Goal: Task Accomplishment & Management: Complete application form

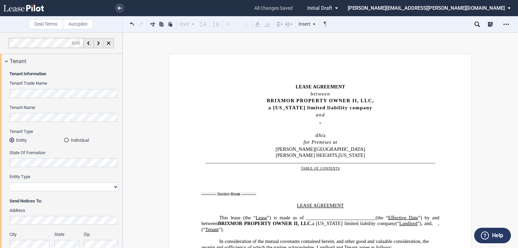
scroll to position [81, 0]
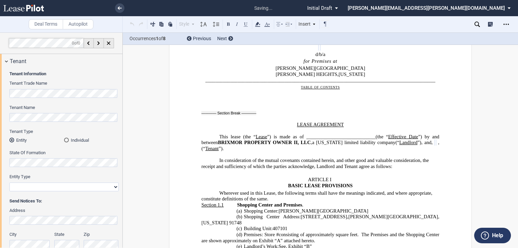
click at [49, 187] on select "Corporation Limited Liability Company General Partnership Limited Partnership O…" at bounding box center [63, 187] width 109 height 9
select select "limited liability company"
click at [9, 183] on select "Corporation Limited Liability Company General Partnership Limited Partnership O…" at bounding box center [63, 187] width 109 height 9
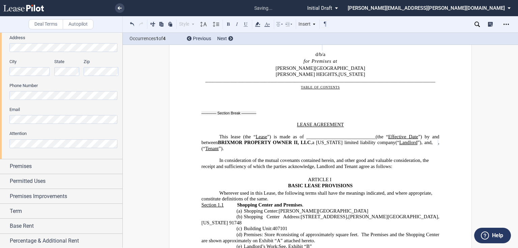
scroll to position [189, 0]
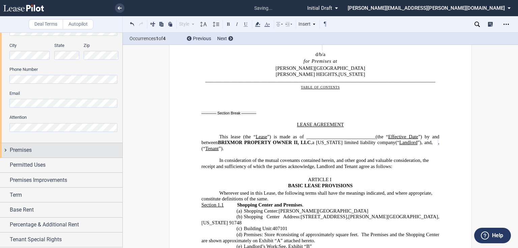
click at [38, 148] on div "Premises" at bounding box center [66, 150] width 113 height 8
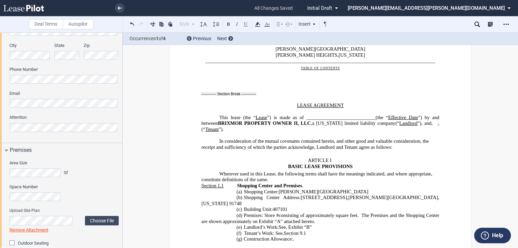
scroll to position [108, 0]
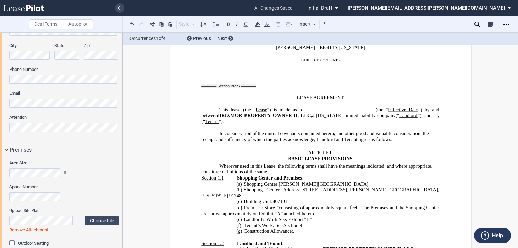
click at [332, 121] on span ", (“" at bounding box center [320, 118] width 239 height 11
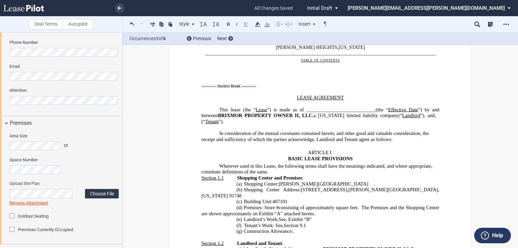
click at [95, 194] on label "Choose File" at bounding box center [102, 193] width 34 height 9
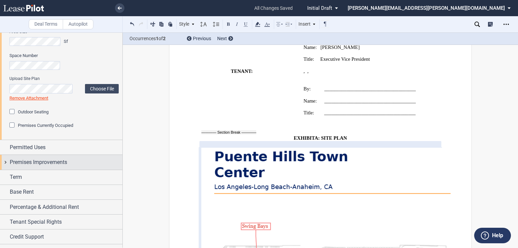
scroll to position [324, 0]
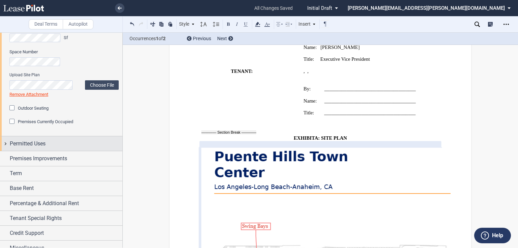
click at [34, 147] on span "Permitted Uses" at bounding box center [28, 144] width 36 height 8
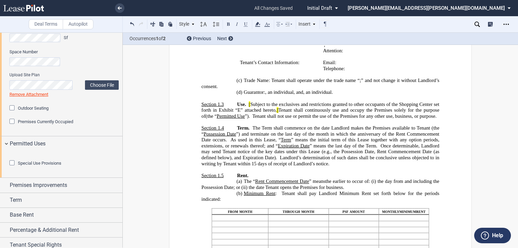
scroll to position [405, 0]
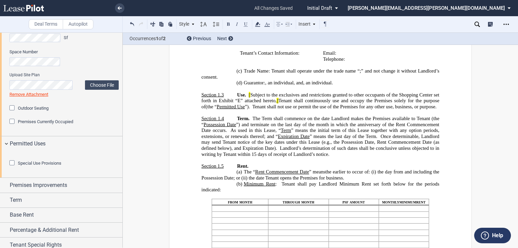
click at [356, 98] on span "Tenant shall continuously use and occupy the Premises solely for the purpose of" at bounding box center [320, 103] width 239 height 11
drag, startPoint x: 433, startPoint y: 89, endPoint x: 275, endPoint y: 97, distance: 157.8
click at [275, 97] on span "Use. [ Subject to the exclusives and restrictions granted to other occupants of…" at bounding box center [320, 101] width 239 height 18
click at [251, 92] on span "Subject to the exclusives and restrictions granted to other occupants of the [G…" at bounding box center [320, 97] width 239 height 11
click at [291, 98] on span "Tenant shall continuously use and occupy the Premises solely for the purpose of" at bounding box center [342, 101] width 178 height 6
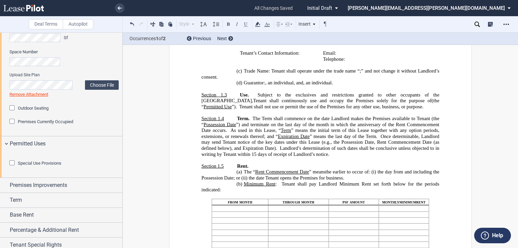
click at [359, 98] on span "Tenant shall continuously use and occupy the Premises solely for the purpose of" at bounding box center [342, 101] width 178 height 6
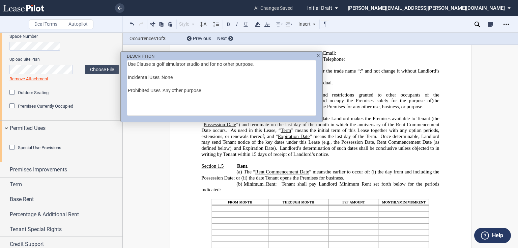
scroll to position [340, 0]
drag, startPoint x: 128, startPoint y: 63, endPoint x: 154, endPoint y: 65, distance: 25.3
click at [154, 65] on textarea "Use Clause :a golf simulator studio and for no other purpose. Incidental Uses :…" at bounding box center [222, 88] width 190 height 56
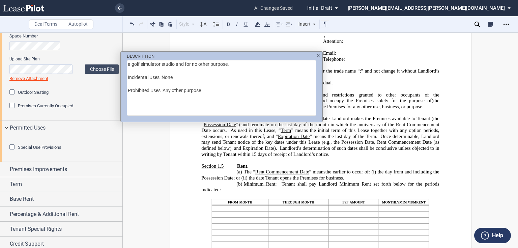
type textarea "a golf simulator studio and for no other purpose. Incidental Uses :None Prohibi…"
click at [320, 57] on div "DESCRIPTION a golf simulator studio and for no other purpose. Incidental Uses :…" at bounding box center [222, 84] width 202 height 65
click at [320, 55] on div "DESCRIPTION a golf simulator studio and for no other purpose. Incidental Uses :…" at bounding box center [222, 84] width 202 height 65
click at [318, 56] on img "DESCRIPTION" at bounding box center [318, 55] width 3 height 3
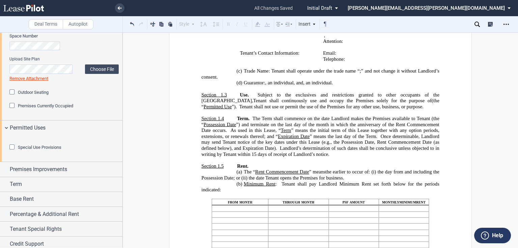
click at [232, 109] on span "Permitted Use" at bounding box center [218, 107] width 28 height 6
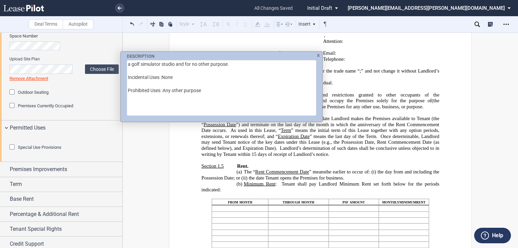
drag, startPoint x: 129, startPoint y: 77, endPoint x: 207, endPoint y: 94, distance: 79.5
click at [207, 94] on textarea "a golf simulator studio and for no other purpose. Incidental Uses :None Prohibi…" at bounding box center [222, 88] width 190 height 56
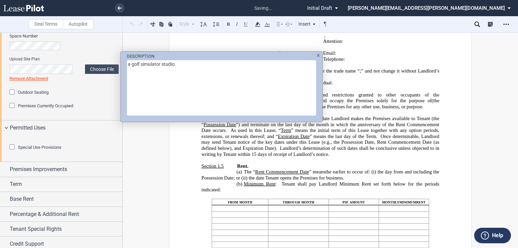
type textarea "a golf simulator studio."
click at [320, 56] on img "DESCRIPTION" at bounding box center [318, 55] width 3 height 3
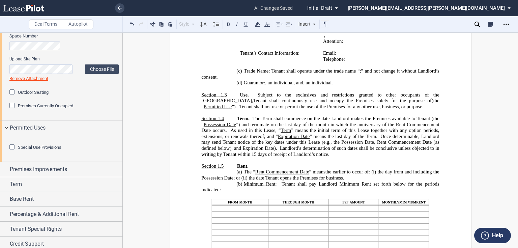
click at [407, 98] on span "(the “" at bounding box center [320, 103] width 239 height 11
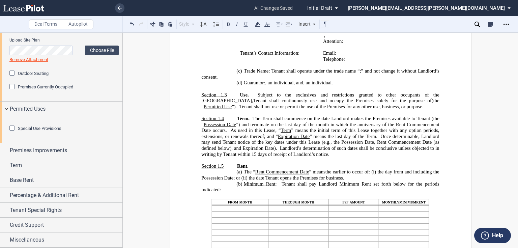
scroll to position [394, 0]
click at [50, 151] on span "Premises Improvements" at bounding box center [38, 150] width 57 height 8
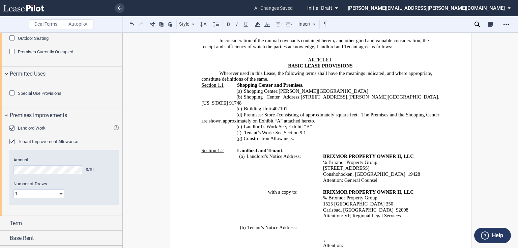
scroll to position [216, 0]
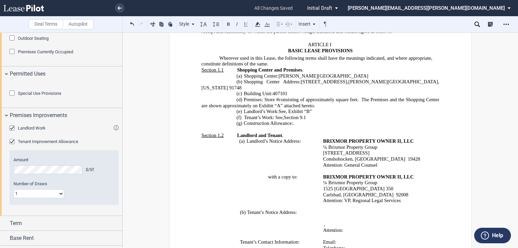
click at [355, 100] on p "(d) Premises: Store # ﻿ ﻿ consisting of approximately ﻿ ﻿ square feet. The Prem…" at bounding box center [320, 103] width 238 height 12
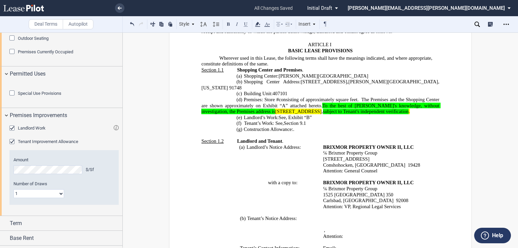
drag, startPoint x: 350, startPoint y: 111, endPoint x: 338, endPoint y: 110, distance: 11.8
click at [350, 111] on p "(d) Premises: Store # ﻿ ﻿ consisting of approximately ﻿ ﻿ square feet. The Prem…" at bounding box center [320, 106] width 238 height 18
drag, startPoint x: 297, startPoint y: 106, endPoint x: 414, endPoint y: 106, distance: 116.7
click at [322, 109] on span "[STREET_ADDRESS]" at bounding box center [298, 112] width 47 height 6
click at [359, 103] on span "” attached hereto. To the best of Landlord's knowledge, without investigation, …" at bounding box center [320, 108] width 239 height 11
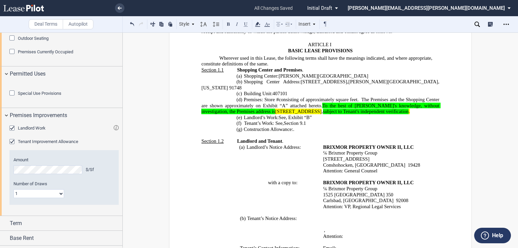
click at [258, 113] on p "(d) Premises: Store # ﻿ ﻿ consisting of approximately ﻿ ﻿ square feet. The Prem…" at bounding box center [320, 106] width 238 height 18
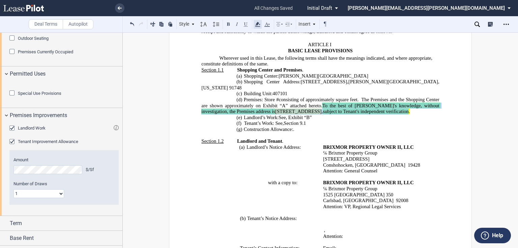
click at [257, 24] on use at bounding box center [257, 24] width 5 height 5
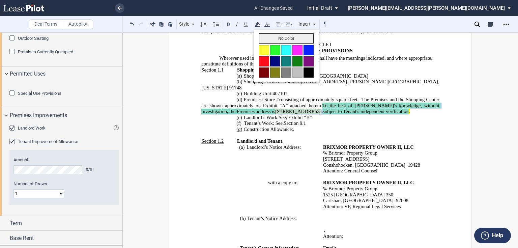
click at [271, 42] on button "No Color" at bounding box center [286, 38] width 55 height 10
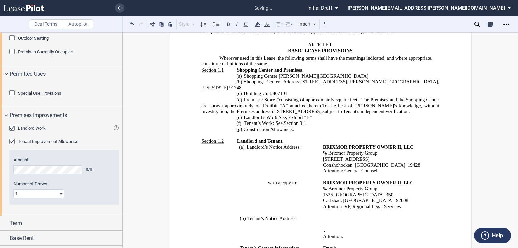
click at [283, 103] on span "To the best of [PERSON_NAME]'s knowledge, without investigation, the Premises a…" at bounding box center [320, 108] width 239 height 11
drag, startPoint x: 295, startPoint y: 107, endPoint x: 398, endPoint y: 107, distance: 102.9
click at [398, 107] on span "To the best of [PERSON_NAME]'s knowledge, without investigation, the Premises a…" at bounding box center [320, 108] width 239 height 11
click at [322, 109] on span "[STREET_ADDRESS]" at bounding box center [298, 112] width 47 height 6
drag, startPoint x: 294, startPoint y: 106, endPoint x: 397, endPoint y: 104, distance: 103.6
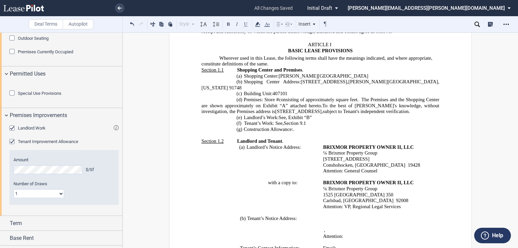
click at [397, 104] on span "To the best of [PERSON_NAME]'s knowledge, without investigation, the Premises a…" at bounding box center [320, 108] width 239 height 11
click at [11, 132] on div "Landlord Work" at bounding box center [12, 129] width 7 height 7
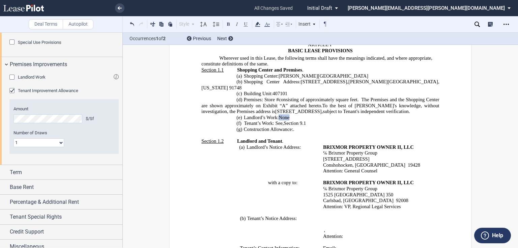
scroll to position [448, 0]
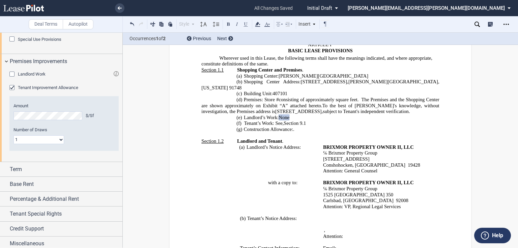
click at [478, 22] on icon at bounding box center [477, 24] width 5 height 5
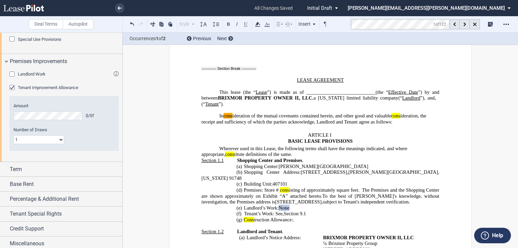
scroll to position [122, 0]
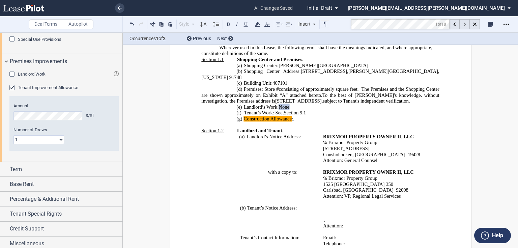
click at [465, 25] on icon at bounding box center [465, 25] width 2 height 4
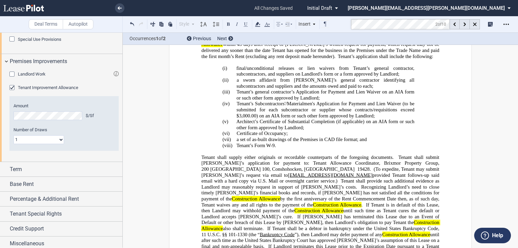
scroll to position [3532, 0]
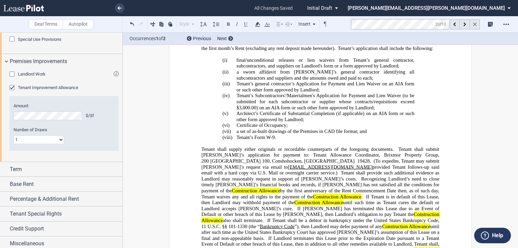
click at [473, 22] on div at bounding box center [475, 24] width 10 height 10
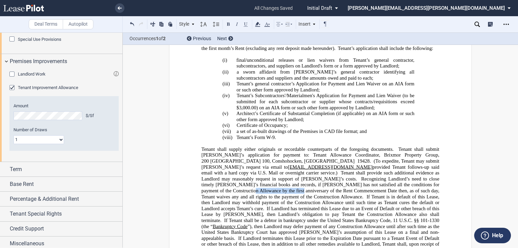
drag, startPoint x: 324, startPoint y: 123, endPoint x: 369, endPoint y: 124, distance: 44.9
click at [369, 176] on span "Recognizing Landlord’s need to close timely [PERSON_NAME]’s financial books and…" at bounding box center [320, 187] width 239 height 23
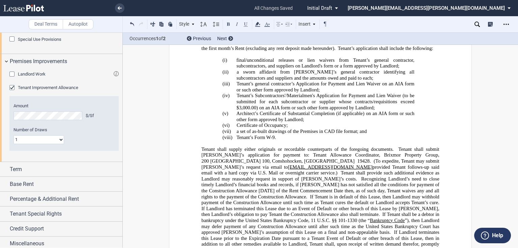
click at [326, 205] on span "If Landlord has terminated this Lease due to an Event of Default or other breac…" at bounding box center [320, 210] width 239 height 11
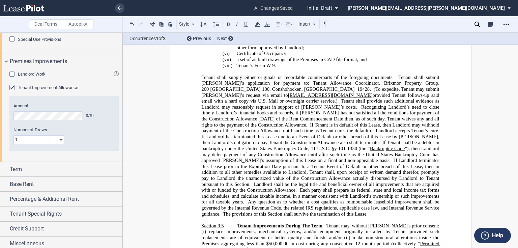
scroll to position [3613, 0]
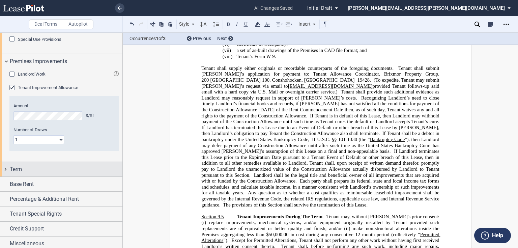
click at [31, 173] on div "Term" at bounding box center [66, 169] width 113 height 8
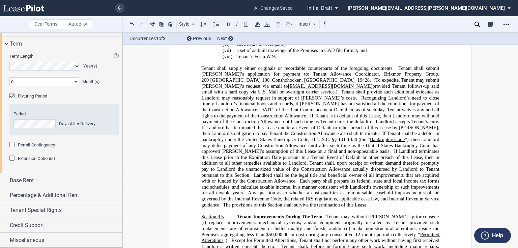
scroll to position [610, 0]
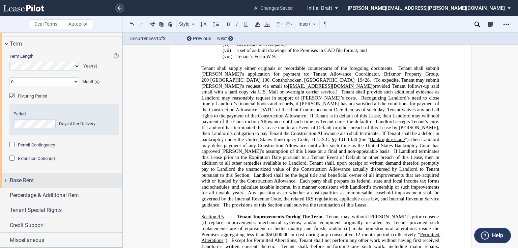
click at [31, 183] on span "Base Rent" at bounding box center [22, 180] width 24 height 8
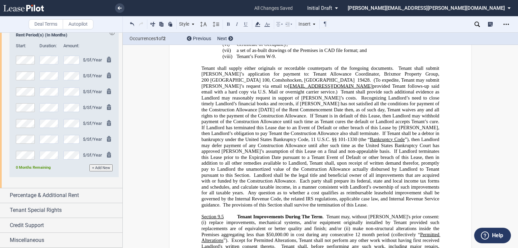
scroll to position [784, 0]
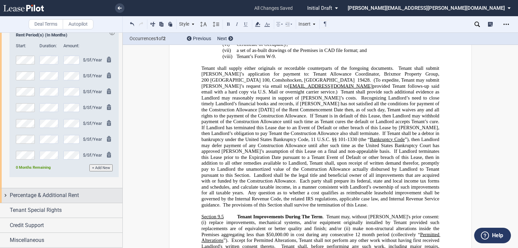
click at [45, 198] on span "Percentage & Additional Rent" at bounding box center [44, 195] width 69 height 8
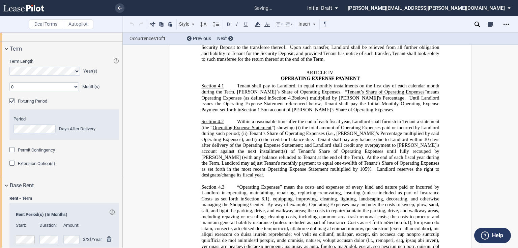
scroll to position [464, 0]
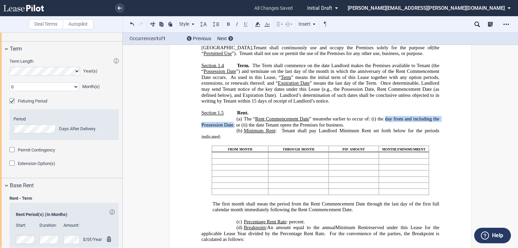
drag, startPoint x: 409, startPoint y: 118, endPoint x: 259, endPoint y: 125, distance: 149.6
click at [259, 125] on span "day from and including the Possession Date; or (ii) the date Tenant opens the P…" at bounding box center [320, 121] width 239 height 11
click at [373, 126] on p "(a) The “ Rent Commencement Date ” means the earlier to occur of: (i) the ﻿ ﻿ ﻿…" at bounding box center [320, 122] width 238 height 12
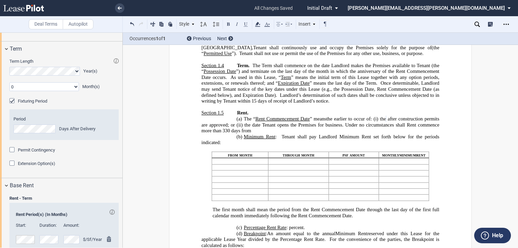
click at [388, 119] on span at bounding box center [387, 119] width 2 height 6
click at [291, 131] on p "(a) The “ Rent Commencement Date ” means the earlier to occur of: (i) the ﻿ ﻿ ﻿…" at bounding box center [320, 125] width 238 height 18
drag, startPoint x: 200, startPoint y: 127, endPoint x: 267, endPoint y: 126, distance: 67.1
click at [267, 126] on span "after construction permits are approved; or (ii)" at bounding box center [320, 121] width 239 height 11
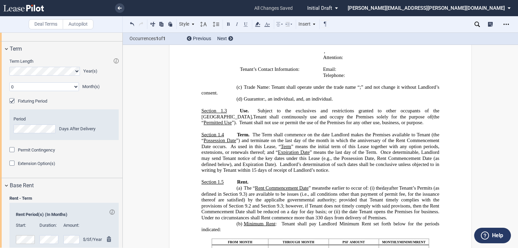
scroll to position [403, 0]
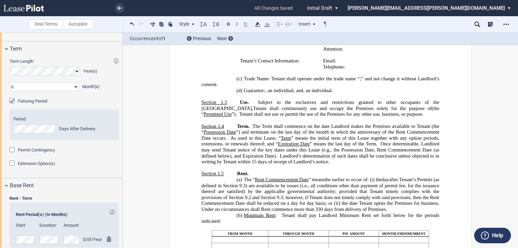
click at [293, 192] on span "after Tenant’s Permits (as defined in Section 9.3) are available to be issues (…" at bounding box center [320, 191] width 239 height 29
click at [298, 192] on span "after Tenant’s Permits (as defined in Section 9.3) are available to be issues (…" at bounding box center [320, 191] width 239 height 29
drag, startPoint x: 301, startPoint y: 192, endPoint x: 284, endPoint y: 190, distance: 16.6
click at [284, 190] on span "after Tenant’s Permits (as defined in Section 9.3) are available to be issues (…" at bounding box center [320, 191] width 239 height 29
click at [336, 205] on span "after Tenant’s Permits (as defined in Section 9.3) are available to be issues (…" at bounding box center [320, 191] width 239 height 29
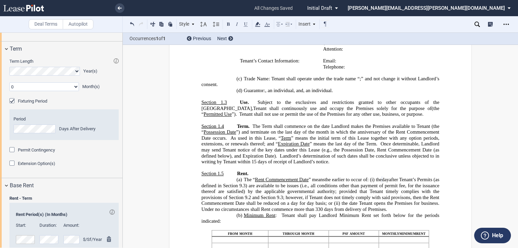
click at [410, 198] on span "after Tenant’s Permits (as defined in Section 9.3) are available to be issues (…" at bounding box center [320, 191] width 239 height 29
click at [344, 191] on span "after Tenant’s Permits (as defined in Section 9.3) are available to be issues (…" at bounding box center [320, 191] width 239 height 29
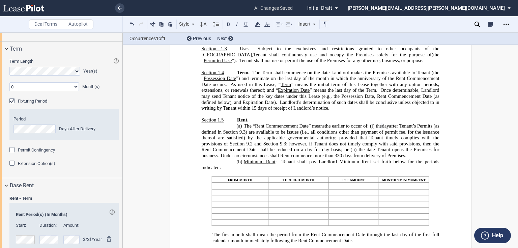
scroll to position [457, 0]
click at [220, 138] on span "after Tenant’s Permits (as defined in Section 9.3) are available to be issues (…" at bounding box center [320, 137] width 239 height 29
drag, startPoint x: 220, startPoint y: 138, endPoint x: 214, endPoint y: 139, distance: 6.5
click at [214, 139] on span "after Tenant’s Permits (as defined in Section 9.3) are available to be issues (…" at bounding box center [320, 137] width 239 height 29
click at [220, 155] on span ". Under no circumstances shall Rent commence more than 330 days from delivery o…" at bounding box center [312, 156] width 188 height 6
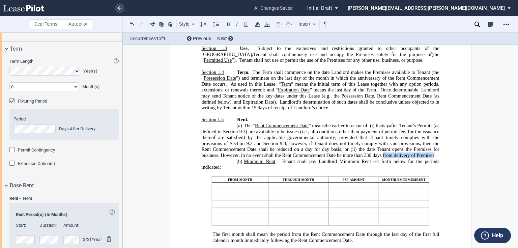
drag, startPoint x: 381, startPoint y: 156, endPoint x: 433, endPoint y: 155, distance: 51.3
click at [433, 155] on span ". However, in no event shall the Rent Commencement Date be more than 330 days f…" at bounding box center [327, 156] width 218 height 6
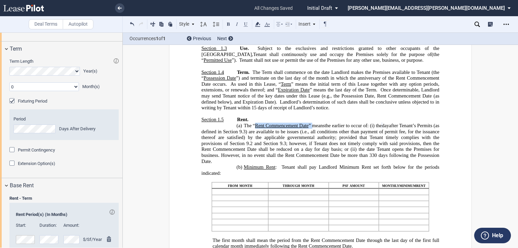
drag, startPoint x: 254, startPoint y: 125, endPoint x: 314, endPoint y: 127, distance: 60.1
click at [314, 127] on span "The “ Rent Commencement Date ” means" at bounding box center [284, 126] width 81 height 6
drag, startPoint x: 302, startPoint y: 126, endPoint x: 293, endPoint y: 131, distance: 10.6
click at [293, 131] on span "after Tenant’s Permits (as defined in Section 9.3) are available to be issues (…" at bounding box center [320, 137] width 239 height 29
